Goal: Transaction & Acquisition: Purchase product/service

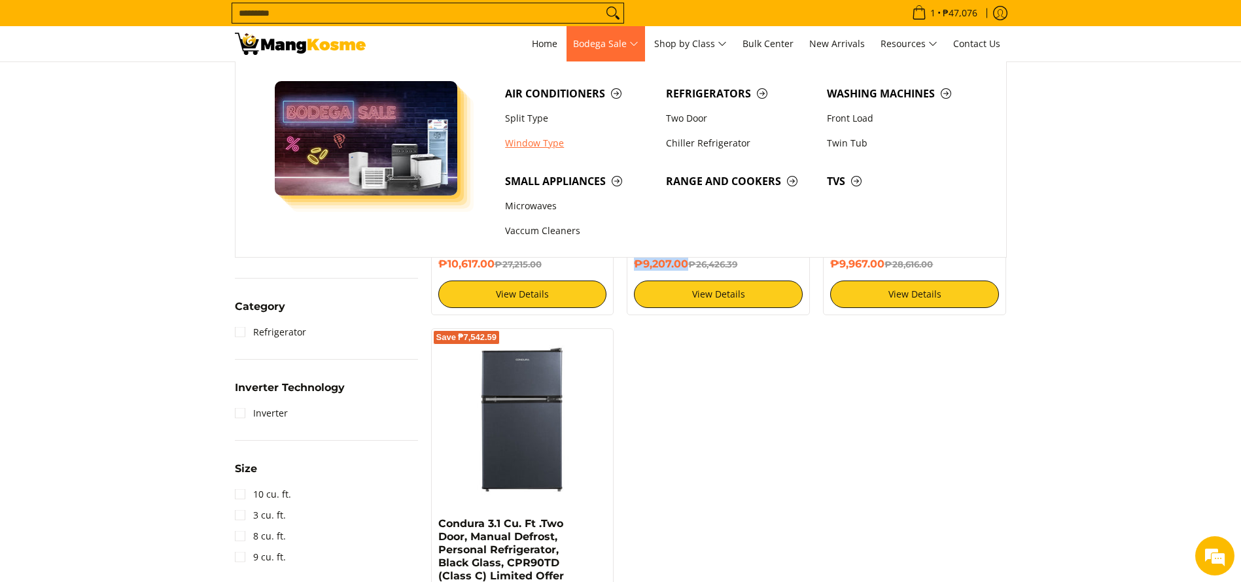
click at [545, 143] on link "Window Type" at bounding box center [579, 143] width 161 height 25
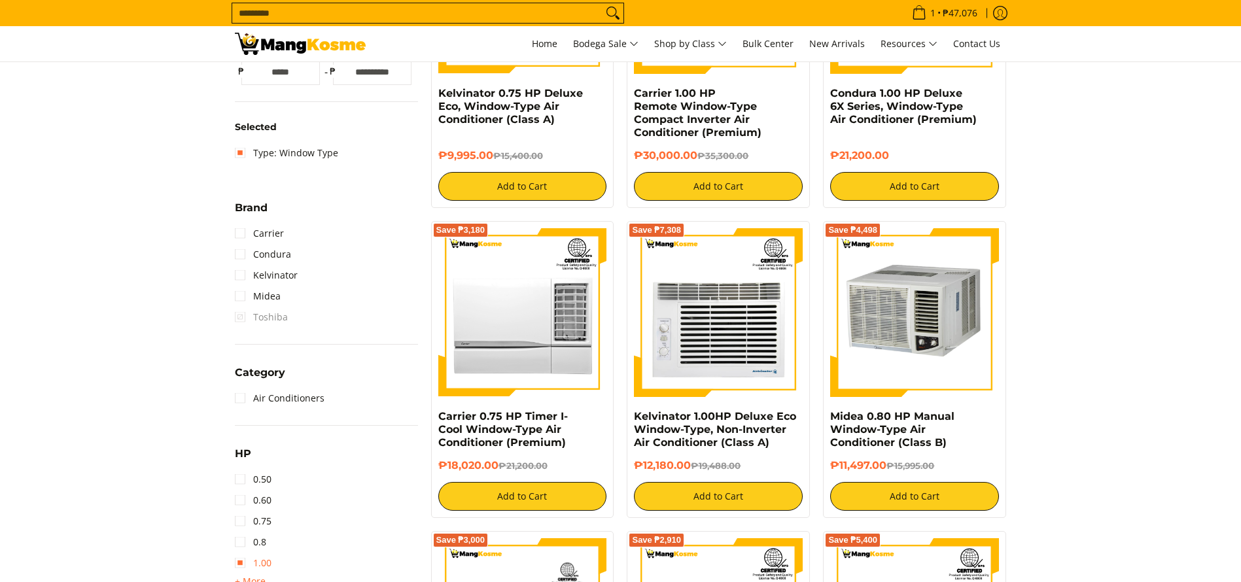
click at [265, 563] on link "1.00" at bounding box center [253, 563] width 37 height 21
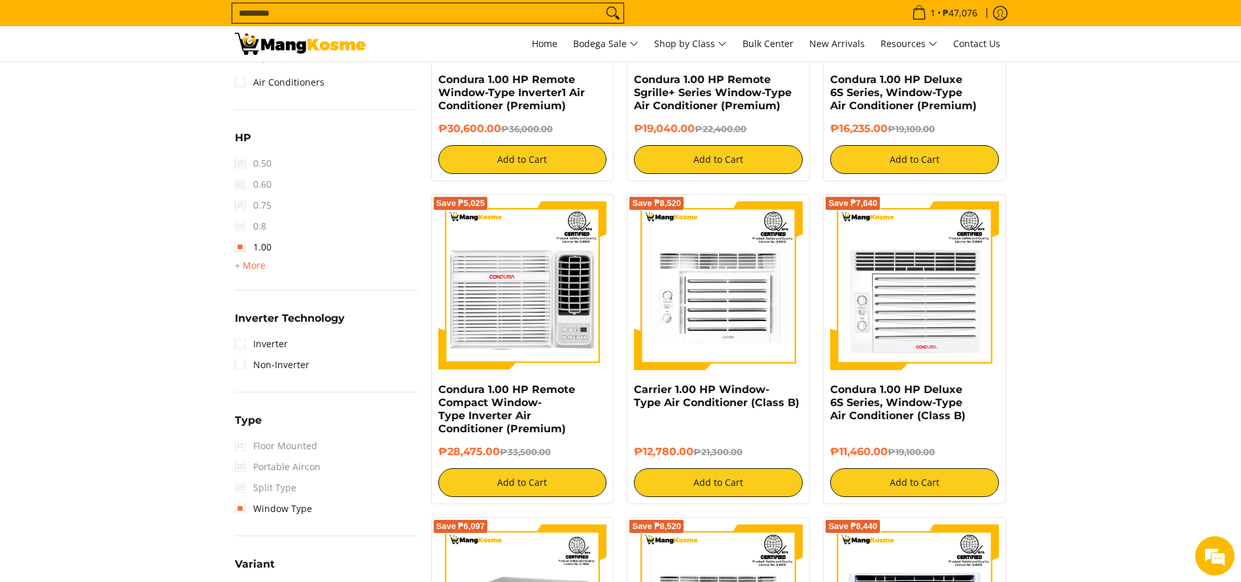
scroll to position [763, 0]
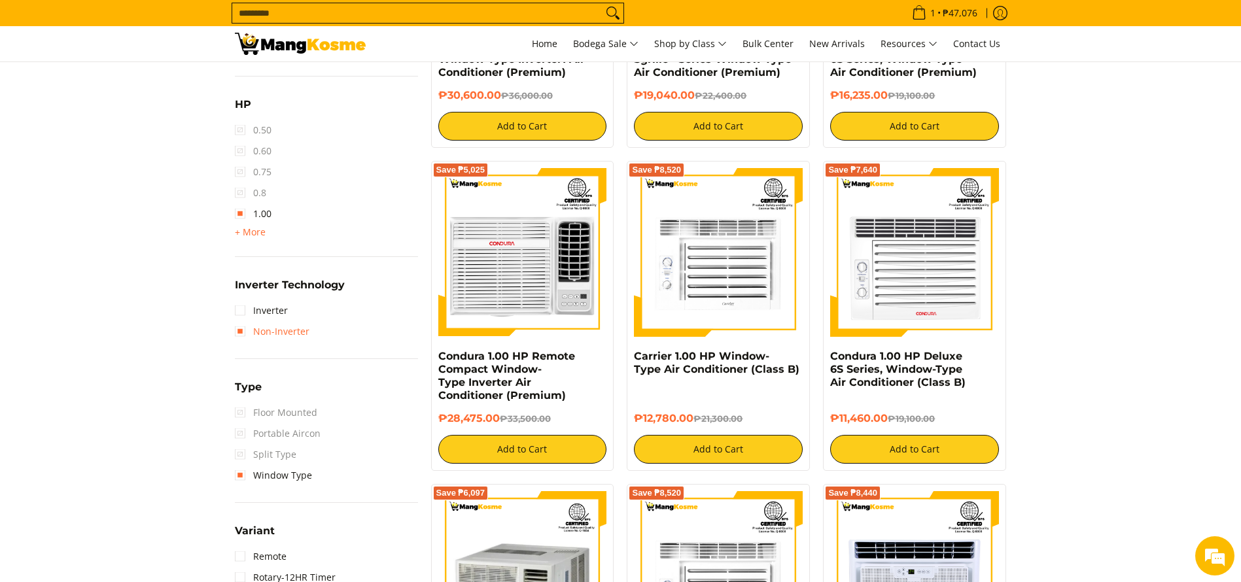
click at [269, 324] on link "Non-Inverter" at bounding box center [272, 331] width 75 height 21
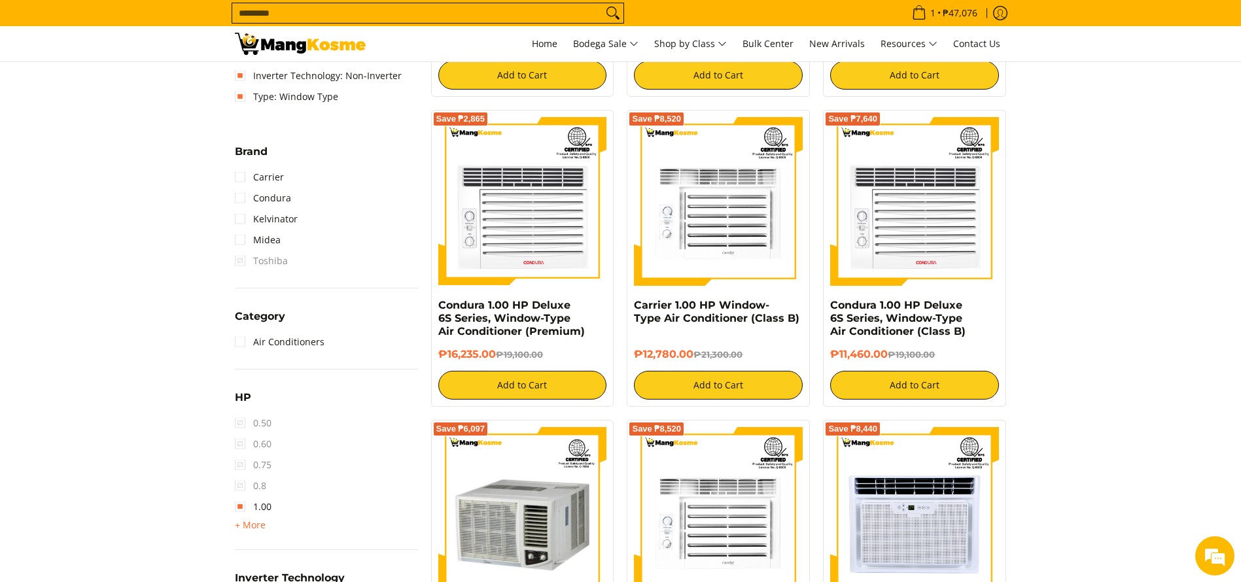
scroll to position [393, 0]
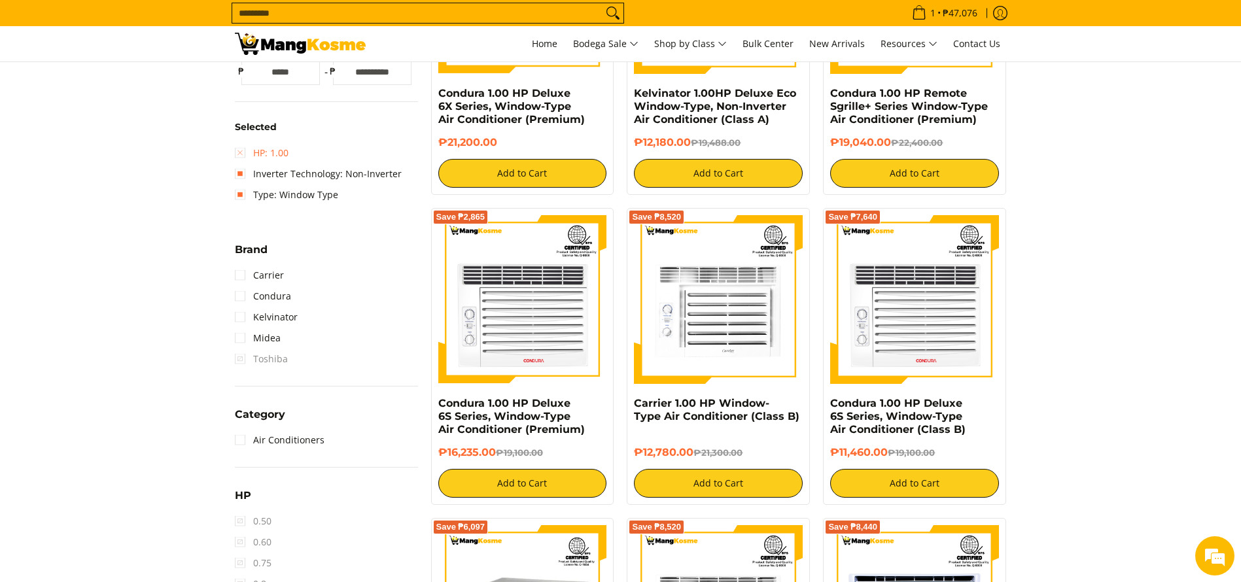
click at [276, 157] on link "HP: 1.00" at bounding box center [262, 153] width 54 height 21
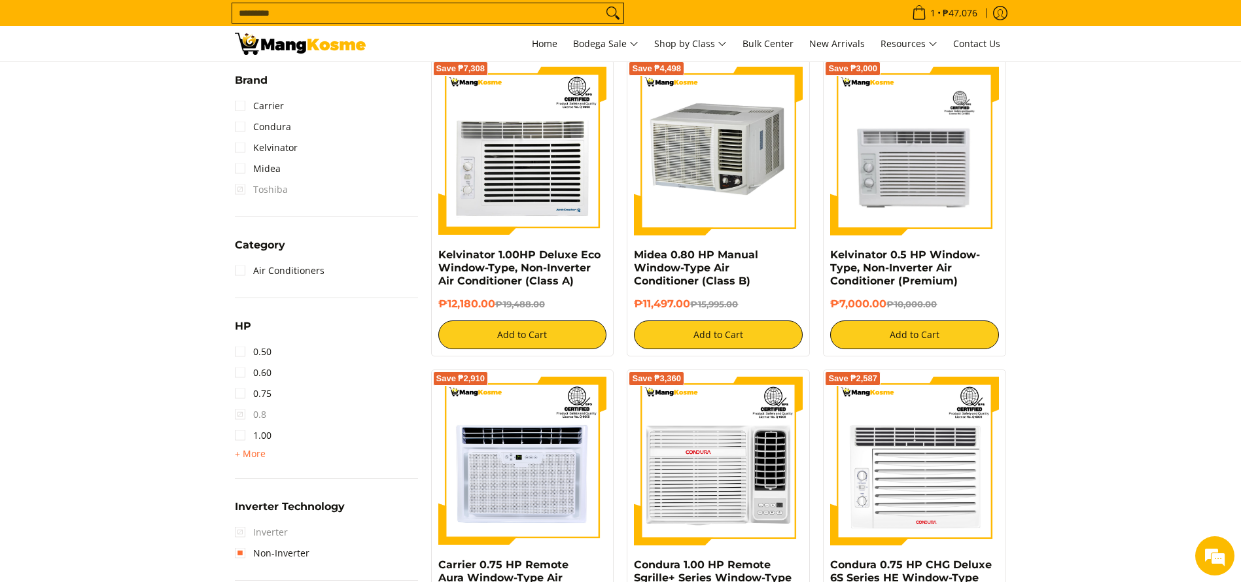
scroll to position [567, 0]
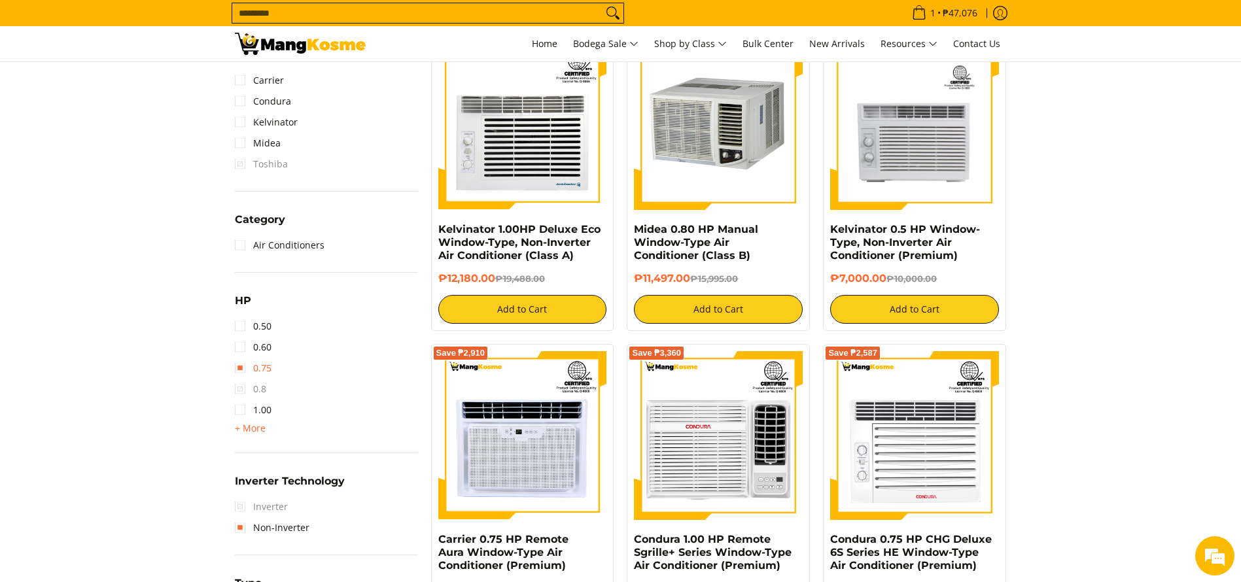
click at [268, 364] on link "0.75" at bounding box center [253, 368] width 37 height 21
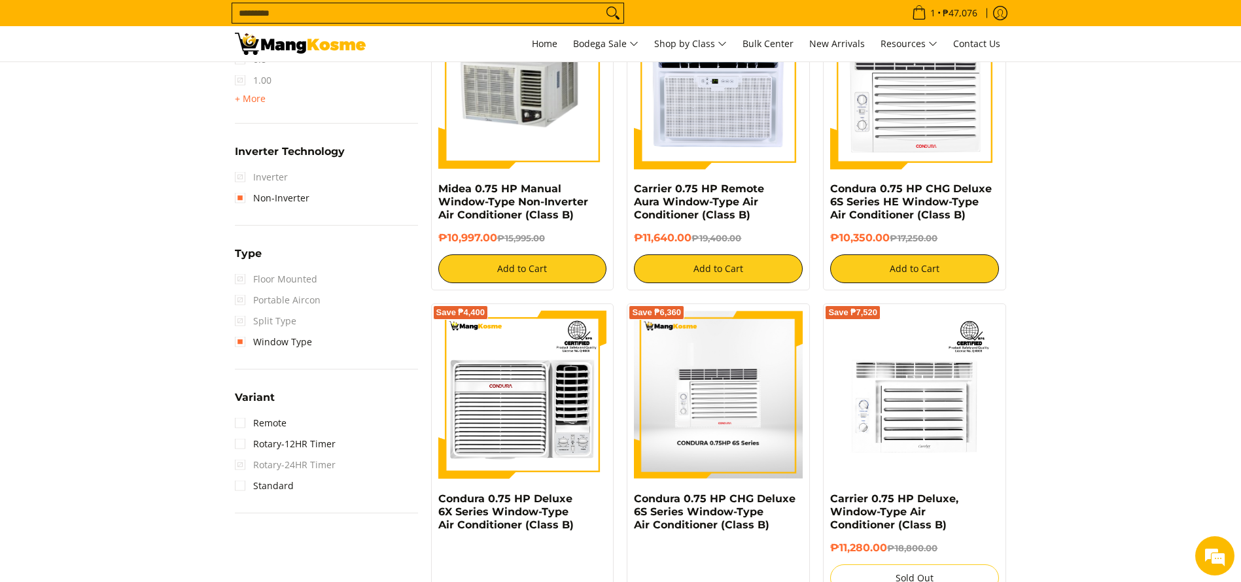
scroll to position [959, 0]
